Goal: Obtain resource: Download file/media

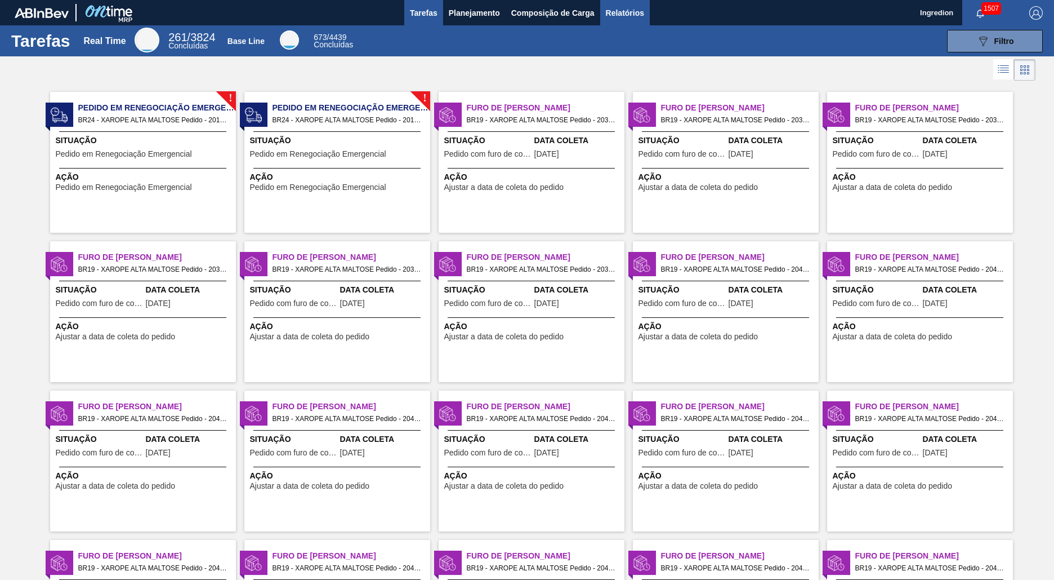
click at [624, 12] on span "Relatórios" at bounding box center [625, 13] width 38 height 14
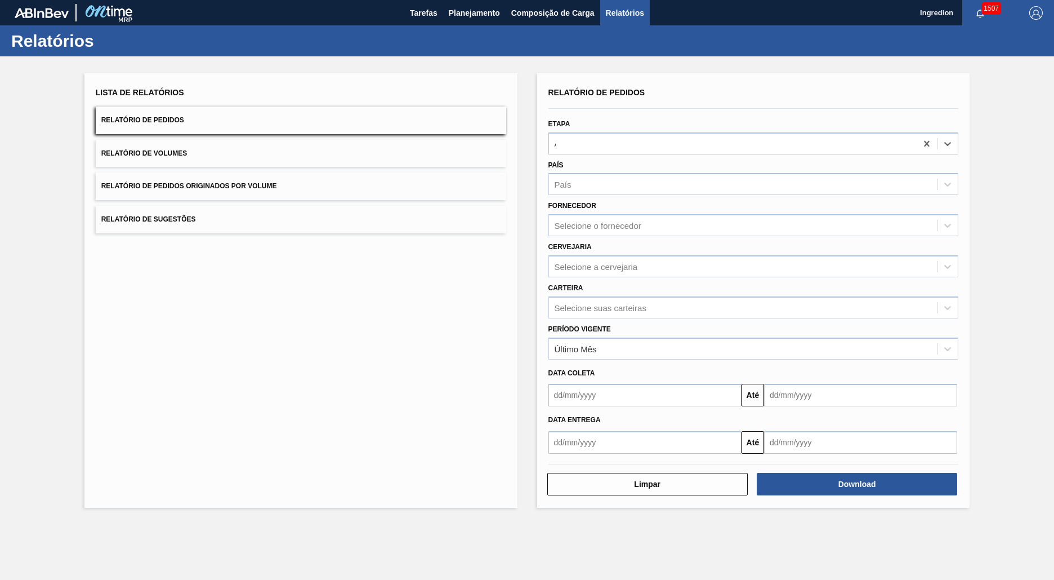
type input "Aguardando Faturamento"
type input "Xarope"
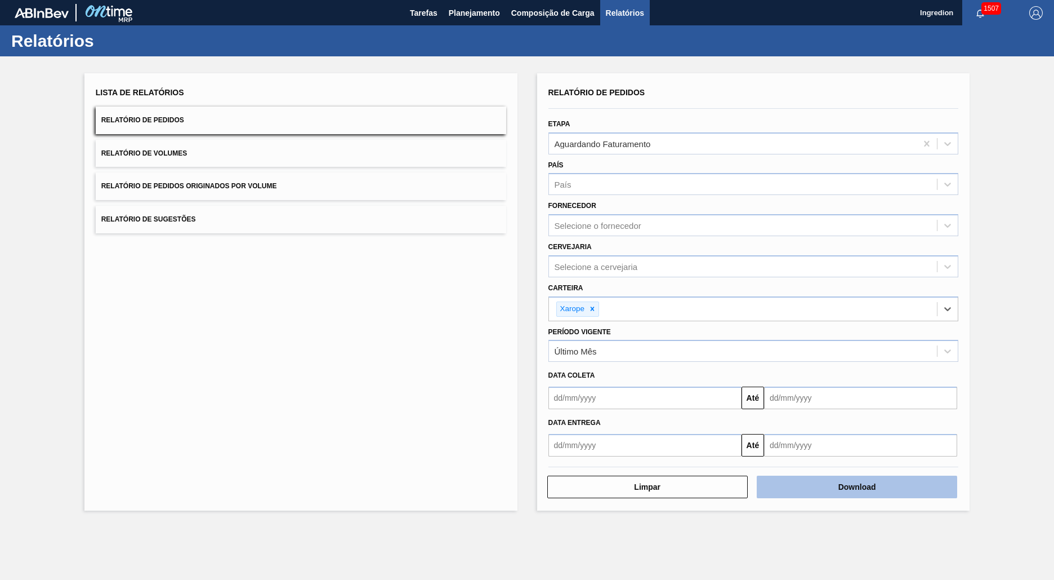
click at [857, 487] on button "Download" at bounding box center [857, 486] width 201 height 23
